Goal: Transaction & Acquisition: Download file/media

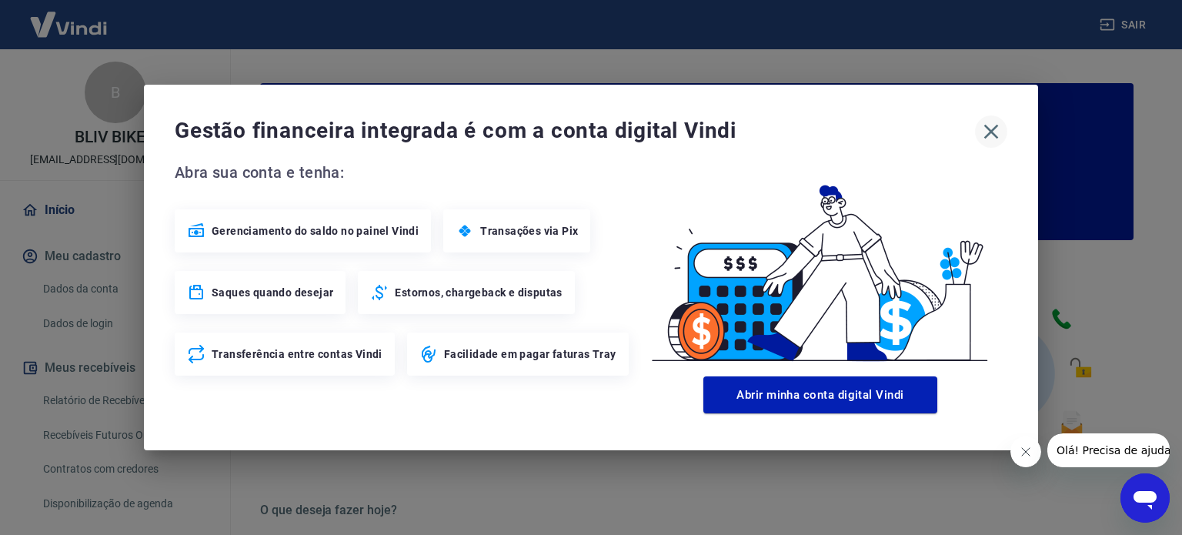
click at [990, 134] on icon "button" at bounding box center [991, 131] width 25 height 25
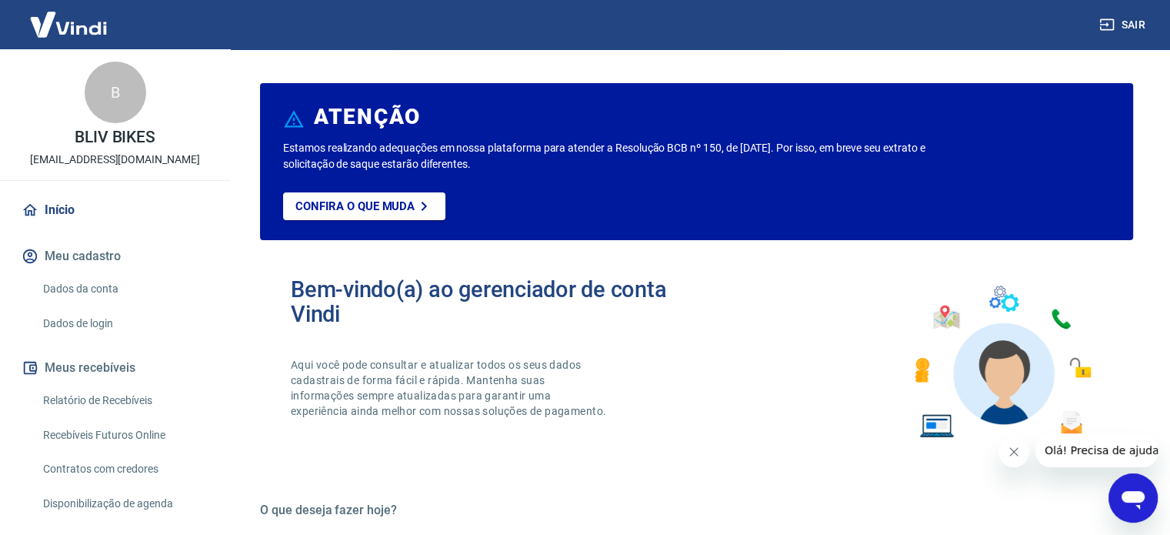
drag, startPoint x: 125, startPoint y: 390, endPoint x: 401, endPoint y: 16, distance: 464.9
click at [125, 390] on link "Relatório de Recebíveis" at bounding box center [124, 401] width 175 height 32
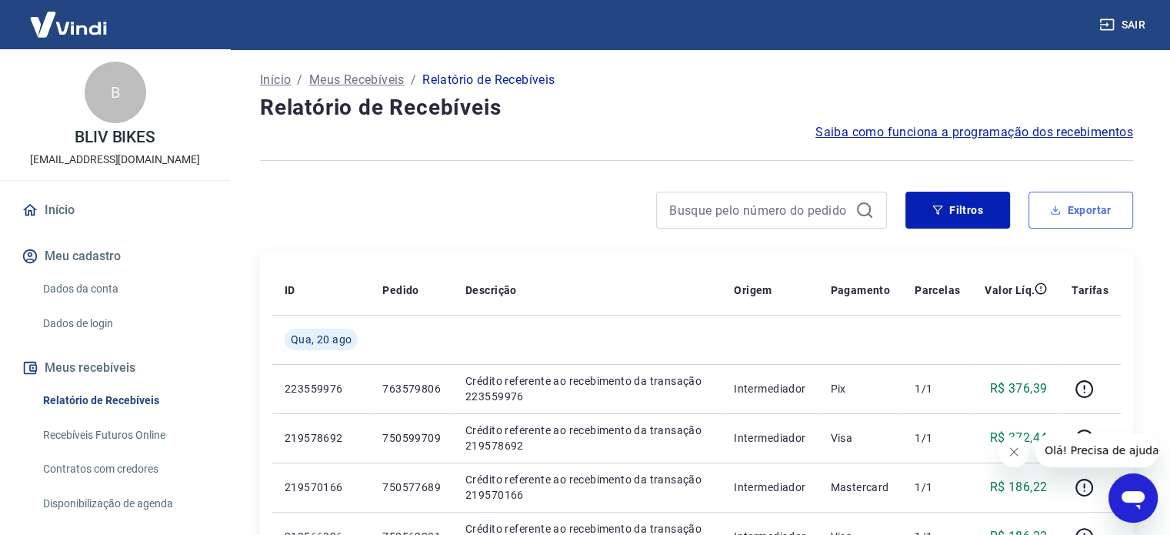
click at [1056, 205] on icon "button" at bounding box center [1055, 210] width 11 height 11
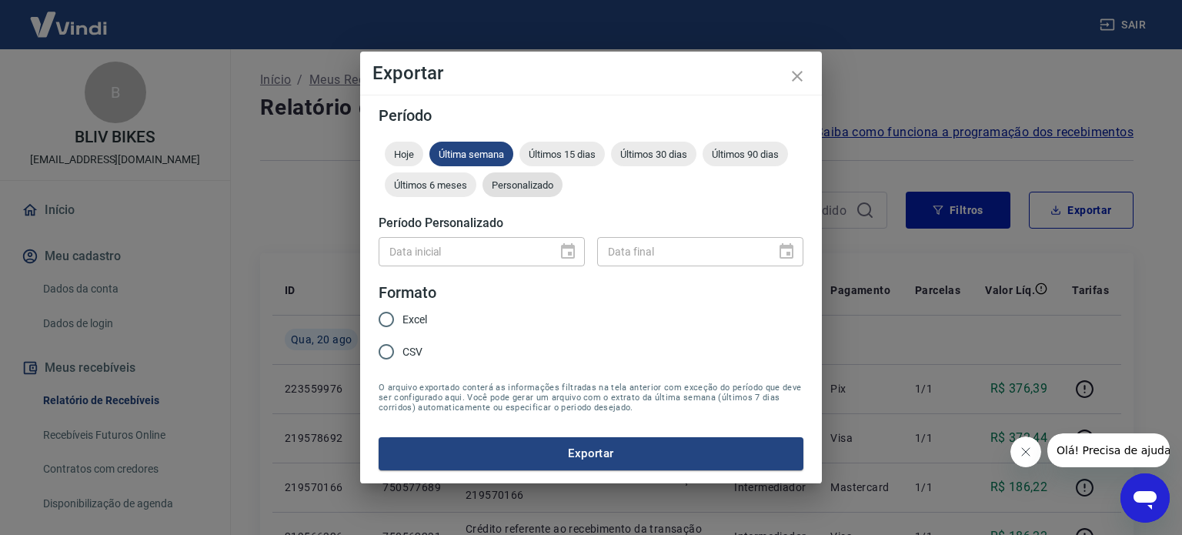
click at [520, 190] on span "Personalizado" at bounding box center [522, 185] width 80 height 12
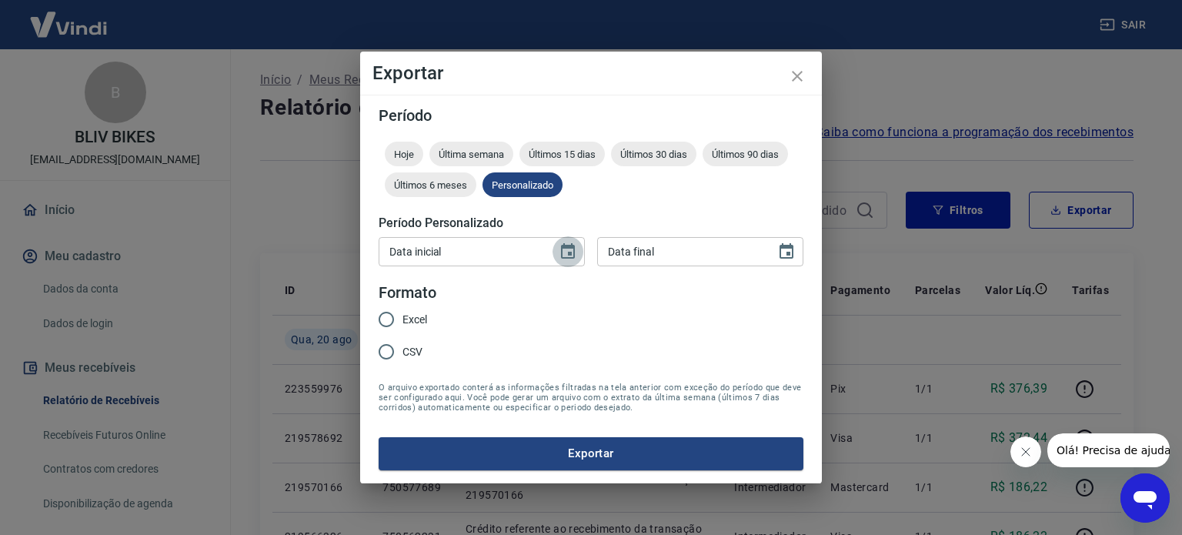
click at [576, 250] on icon "Choose date" at bounding box center [568, 251] width 18 height 18
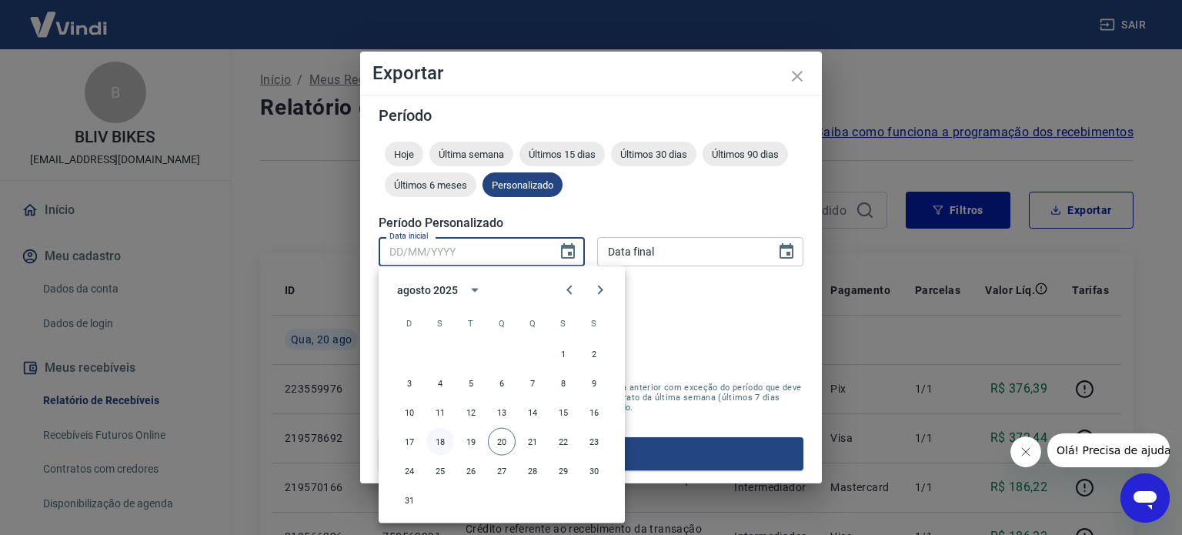
click at [437, 439] on button "18" at bounding box center [440, 442] width 28 height 28
type input "[DATE]"
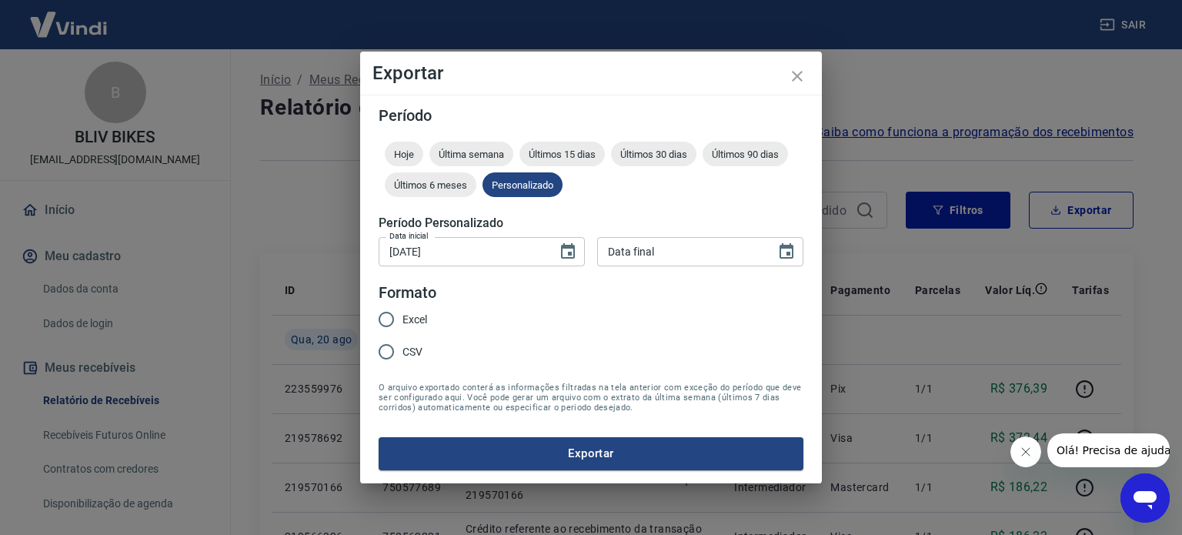
type input "DD/MM/YYYY"
click at [668, 252] on input "DD/MM/YYYY" at bounding box center [681, 251] width 168 height 28
click at [791, 245] on icon "Choose date" at bounding box center [786, 250] width 14 height 15
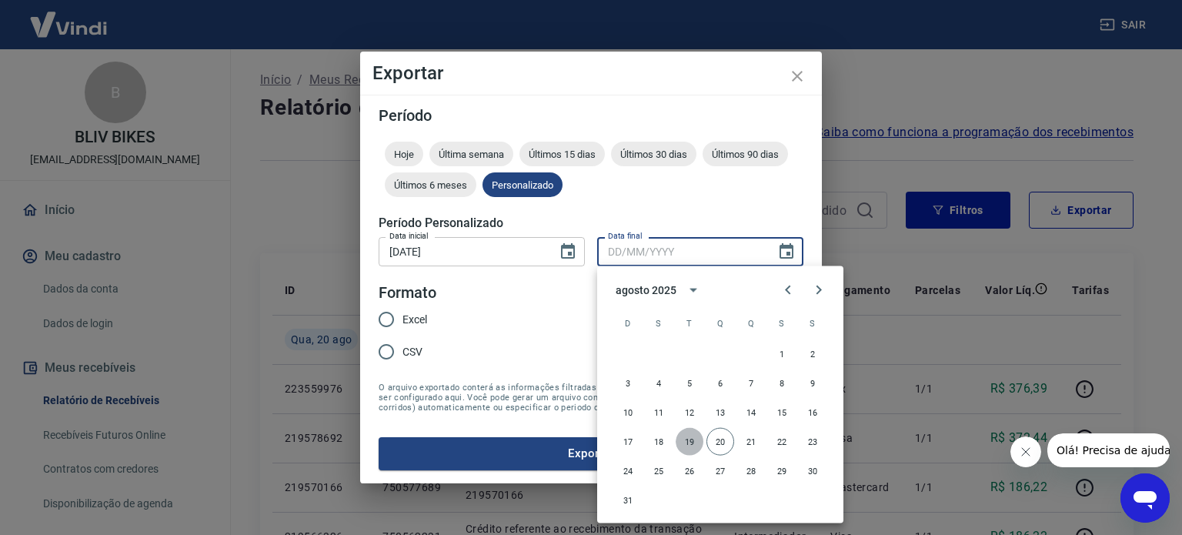
click at [692, 439] on button "19" at bounding box center [690, 442] width 28 height 28
type input "[DATE]"
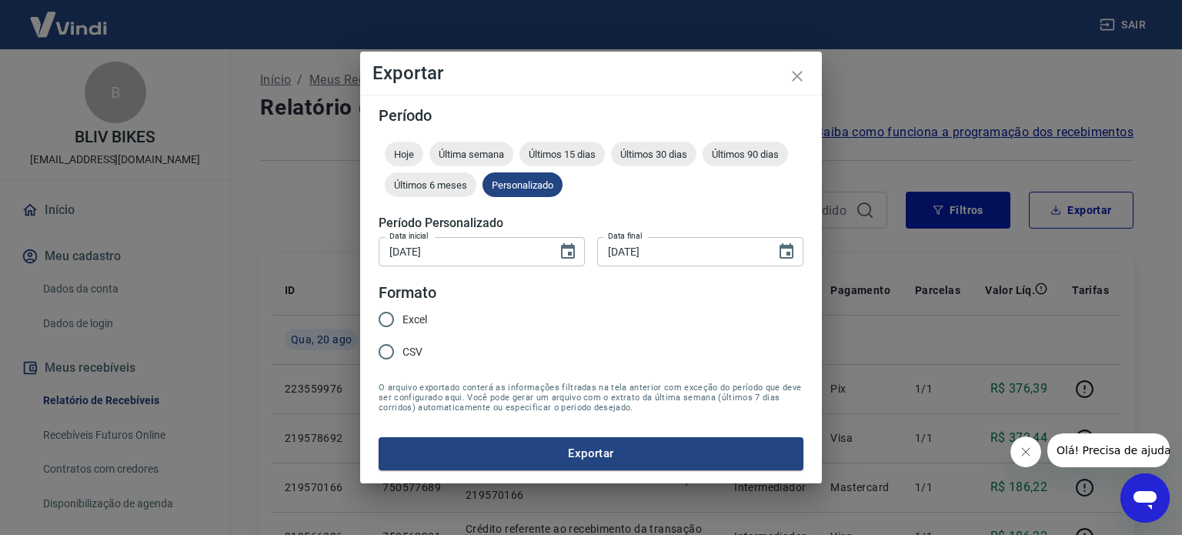
click at [419, 316] on span "Excel" at bounding box center [414, 320] width 25 height 16
click at [402, 316] on input "Excel" at bounding box center [386, 319] width 32 height 32
radio input "true"
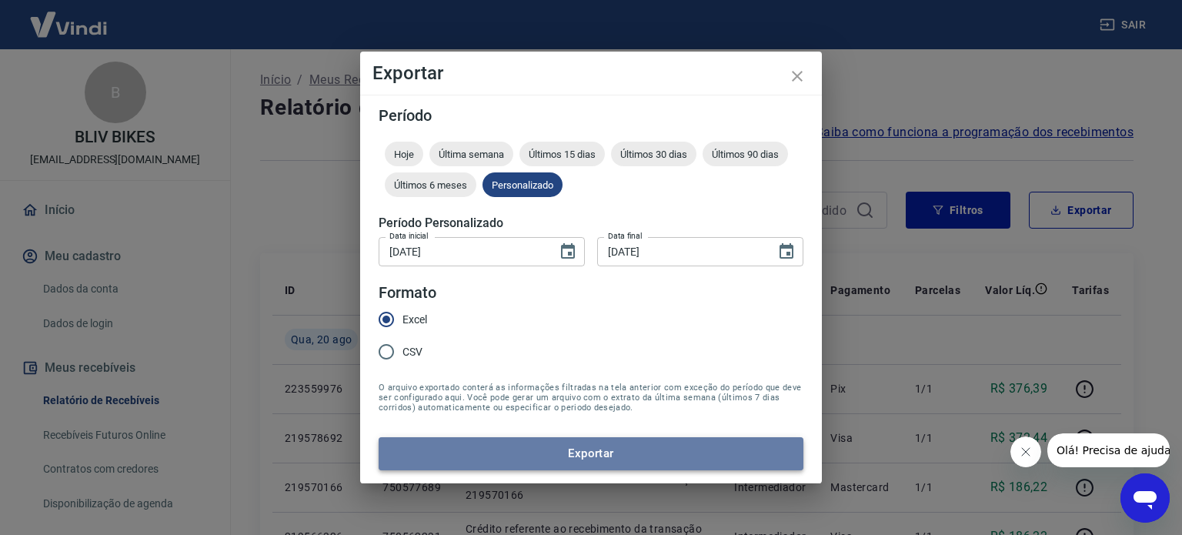
click at [574, 445] on button "Exportar" at bounding box center [591, 453] width 425 height 32
